Goal: Transaction & Acquisition: Download file/media

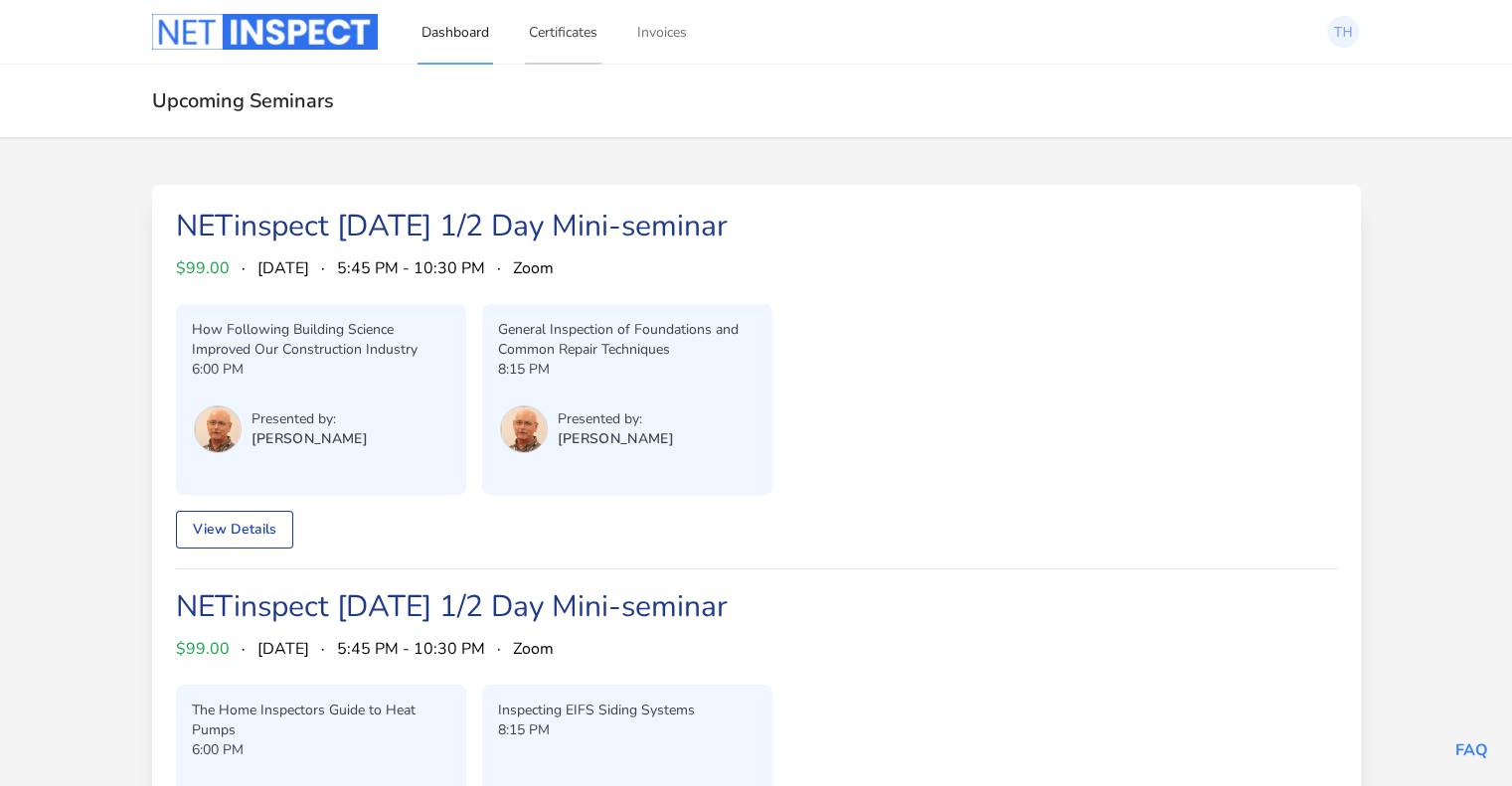
click at [569, 31] on link "Certificates" at bounding box center [562, 32] width 77 height 66
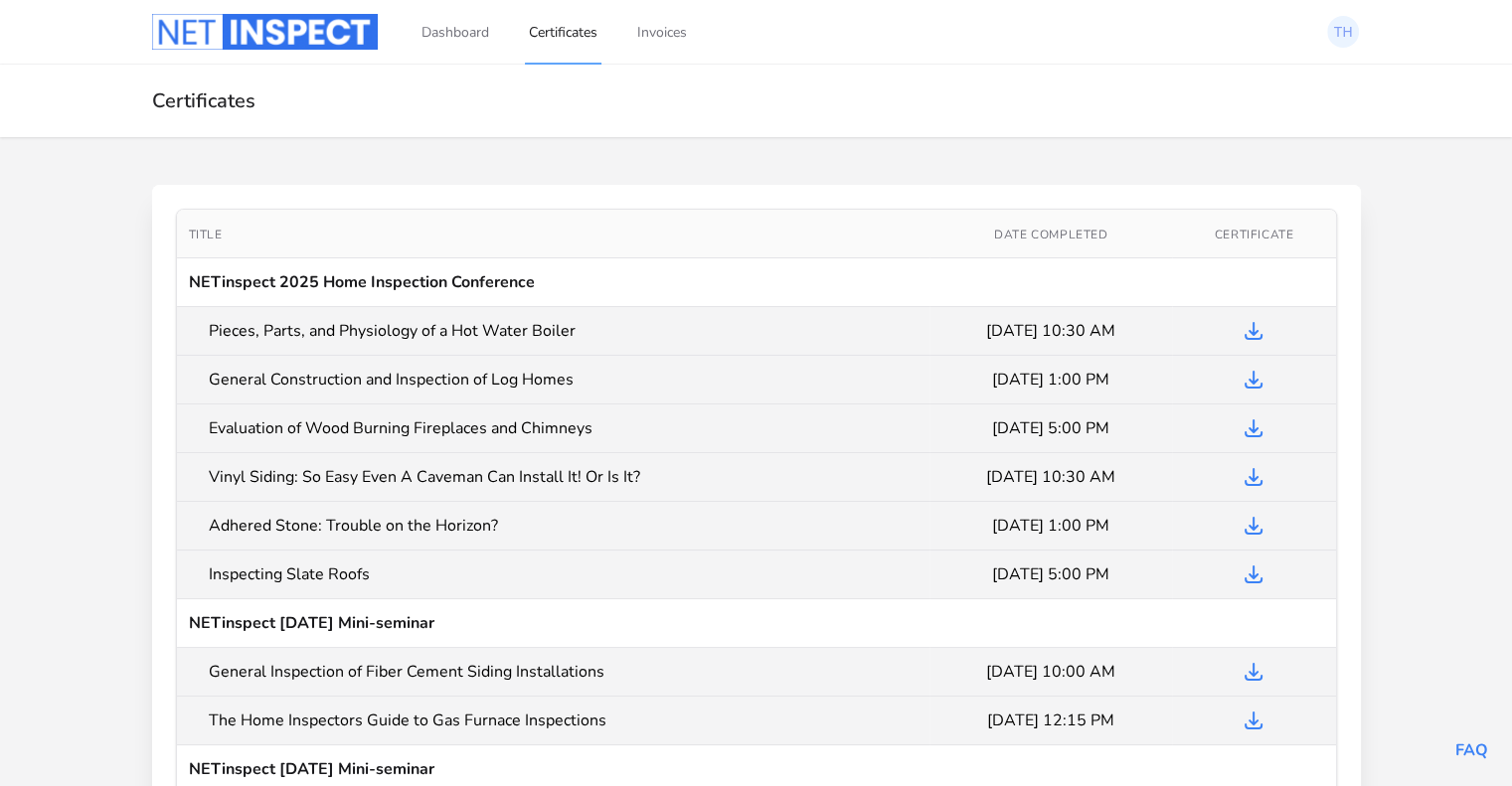
click at [399, 333] on td "Pieces, Parts, and Physiology of a Hot Water Boiler" at bounding box center [553, 331] width 754 height 49
click at [1256, 331] on icon "Download Certificate" at bounding box center [1254, 331] width 24 height 24
click at [1249, 381] on icon "Download Certificate" at bounding box center [1254, 380] width 24 height 24
